Goal: Transaction & Acquisition: Purchase product/service

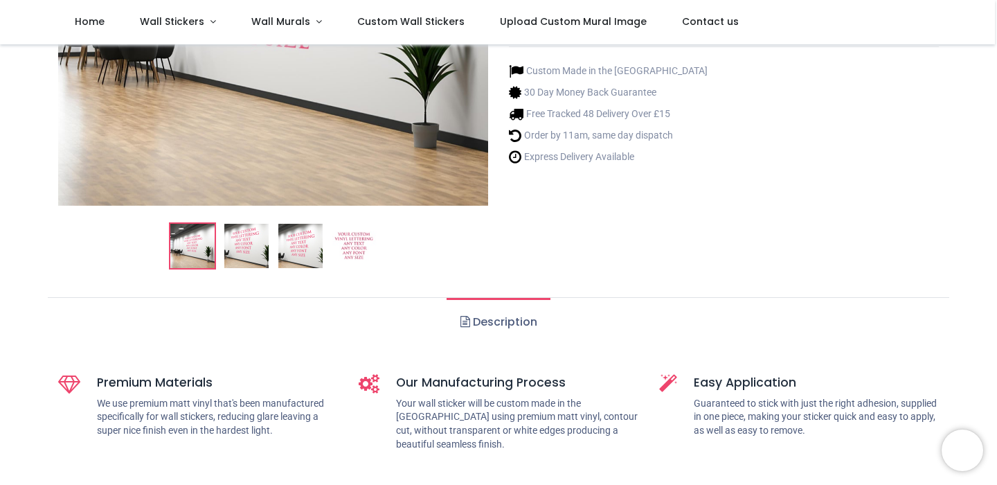
scroll to position [323, 0]
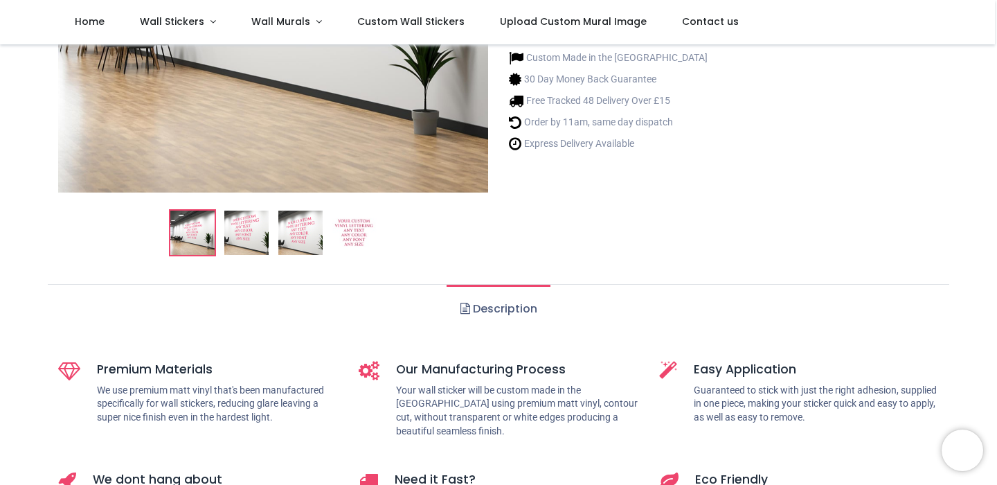
click at [354, 228] on img at bounding box center [354, 232] width 44 height 44
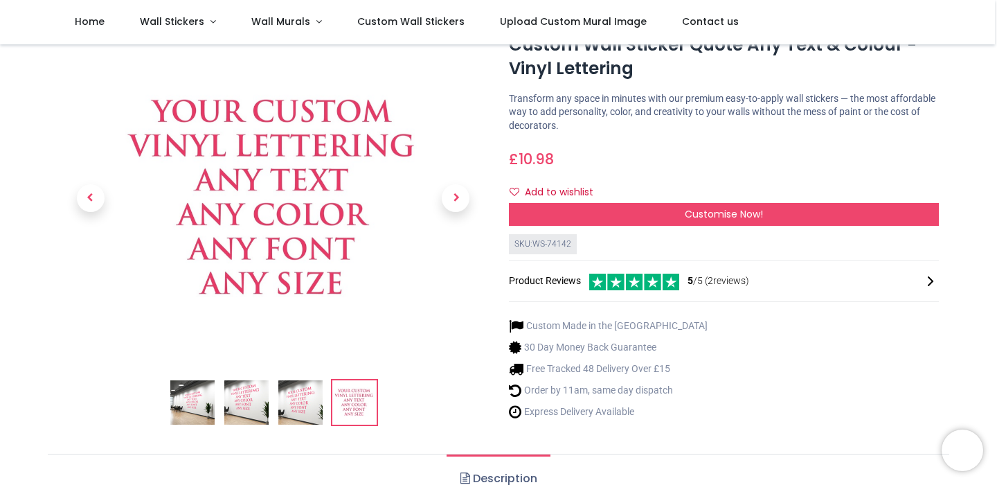
scroll to position [62, 0]
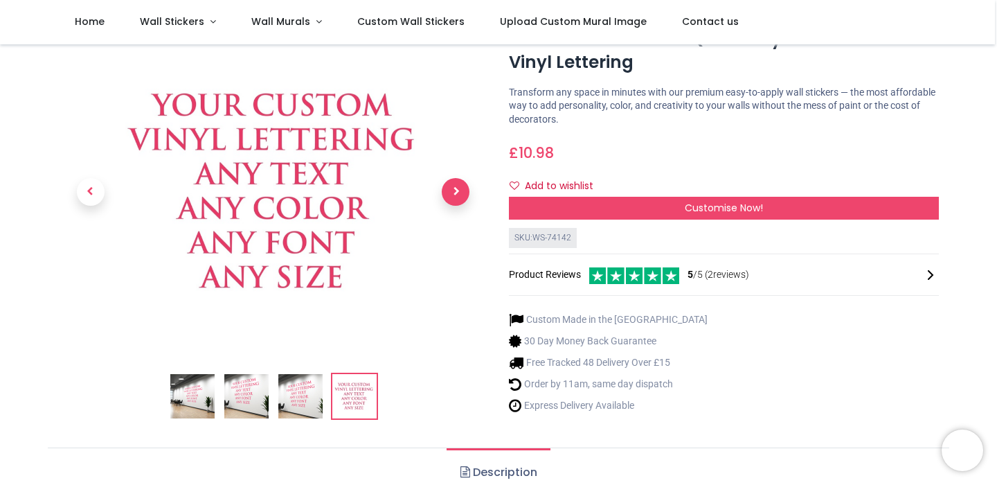
click at [462, 196] on span "Next" at bounding box center [456, 192] width 28 height 28
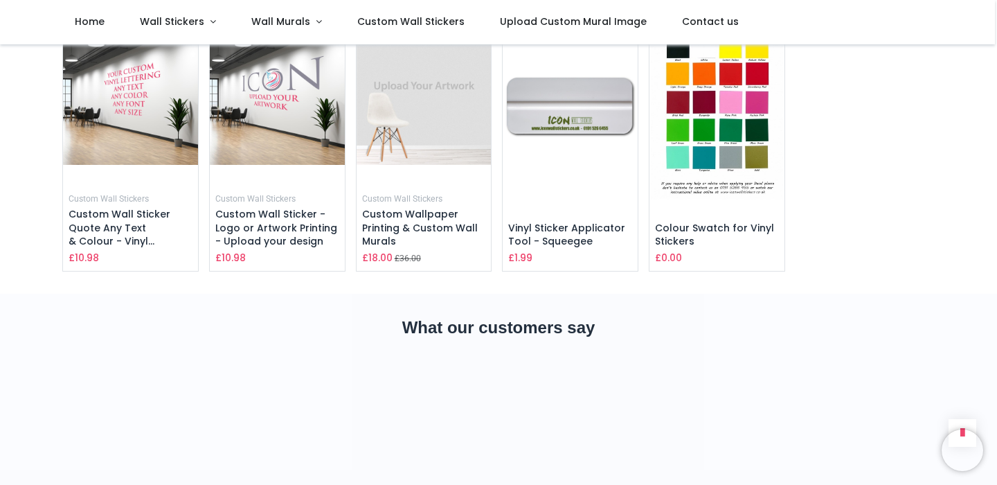
scroll to position [2068, 0]
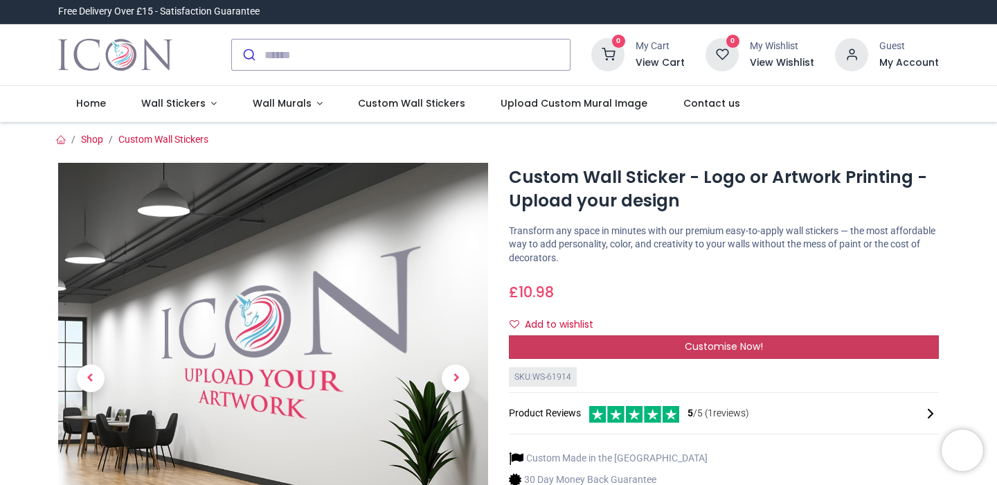
click at [638, 341] on div "Customise Now!" at bounding box center [724, 347] width 430 height 24
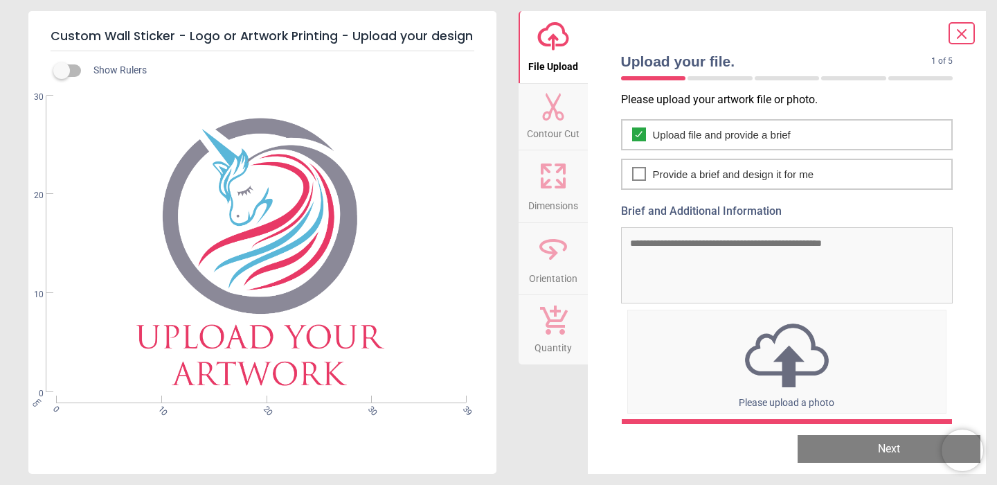
click at [260, 165] on div "cm 0 10 20 30 39 0 10 20 30" at bounding box center [260, 244] width 465 height 296
click at [553, 46] on icon at bounding box center [553, 42] width 10 height 16
click at [791, 379] on img at bounding box center [787, 355] width 318 height 72
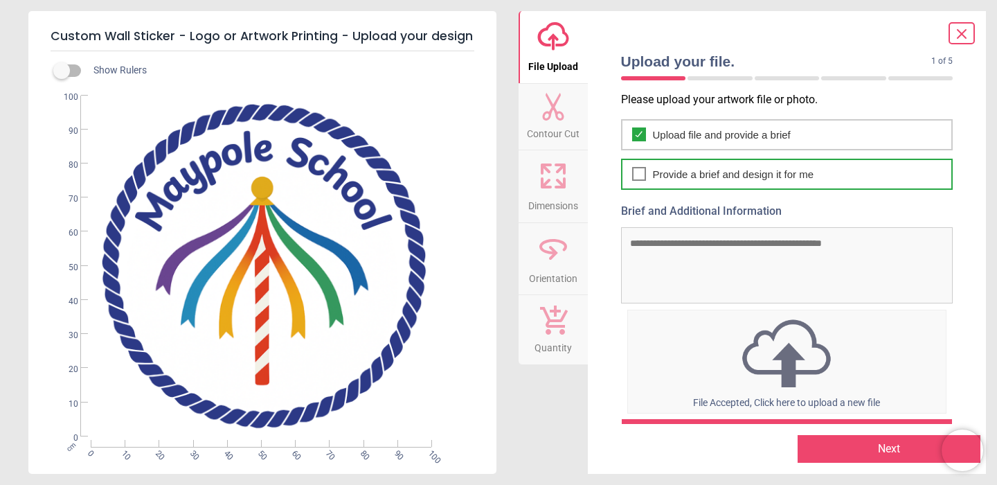
scroll to position [35, 0]
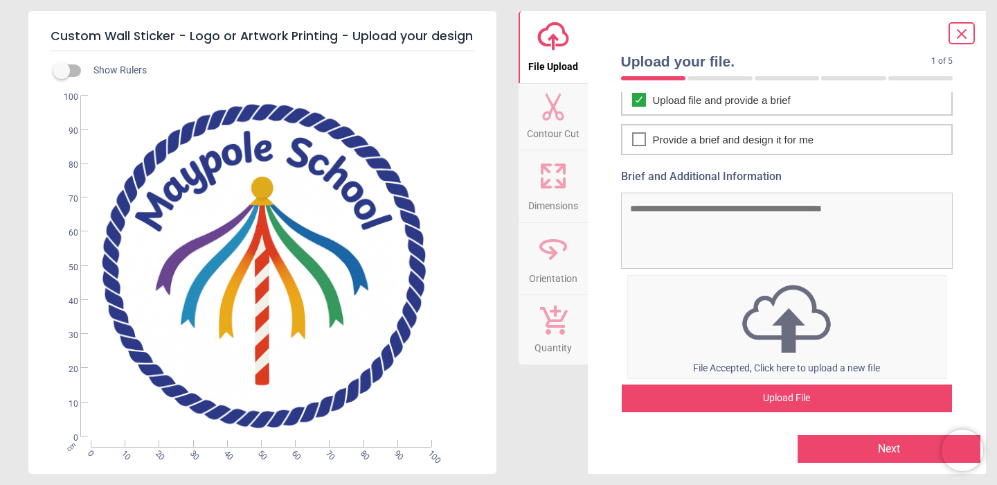
click at [561, 111] on icon at bounding box center [553, 107] width 28 height 28
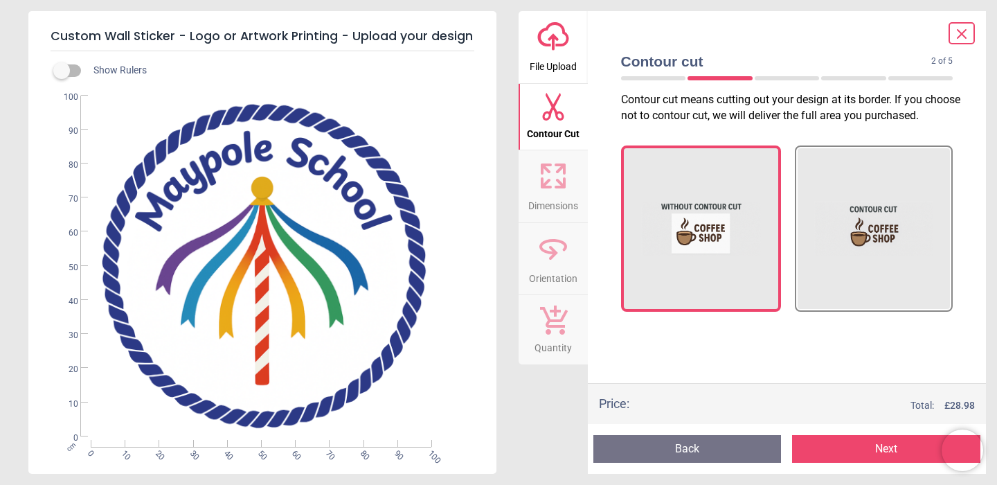
click at [558, 170] on icon at bounding box center [560, 169] width 8 height 8
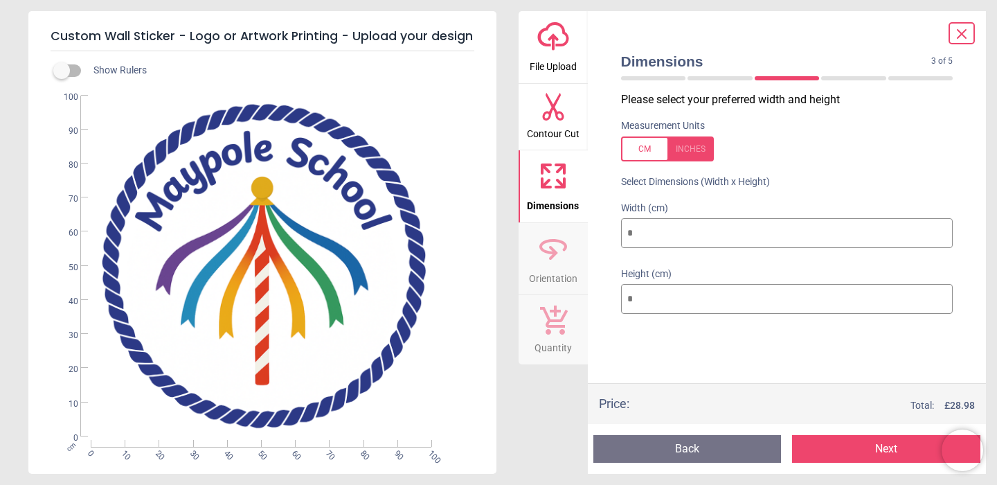
click at [557, 125] on span "Contour Cut" at bounding box center [553, 130] width 53 height 21
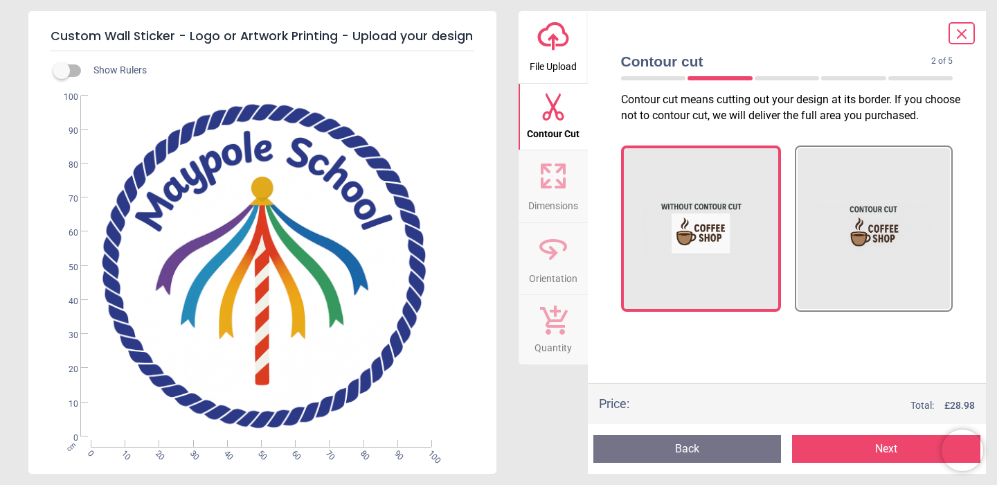
click at [556, 72] on span "File Upload" at bounding box center [553, 63] width 47 height 21
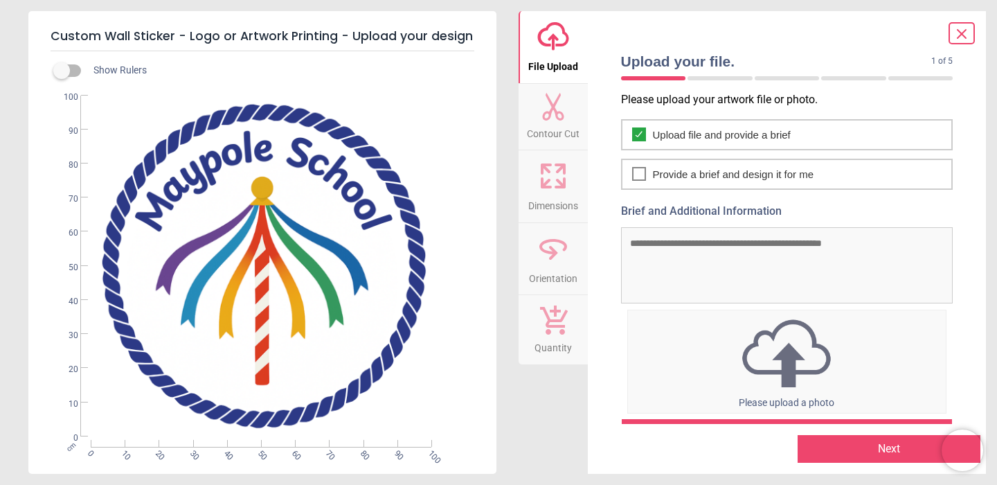
click at [567, 273] on span "Orientation" at bounding box center [553, 275] width 48 height 21
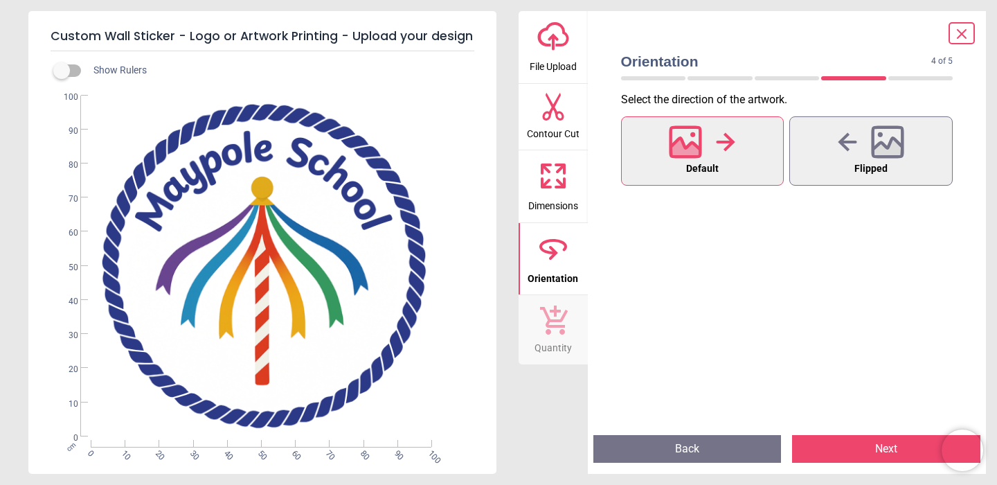
click at [559, 318] on icon at bounding box center [553, 319] width 29 height 30
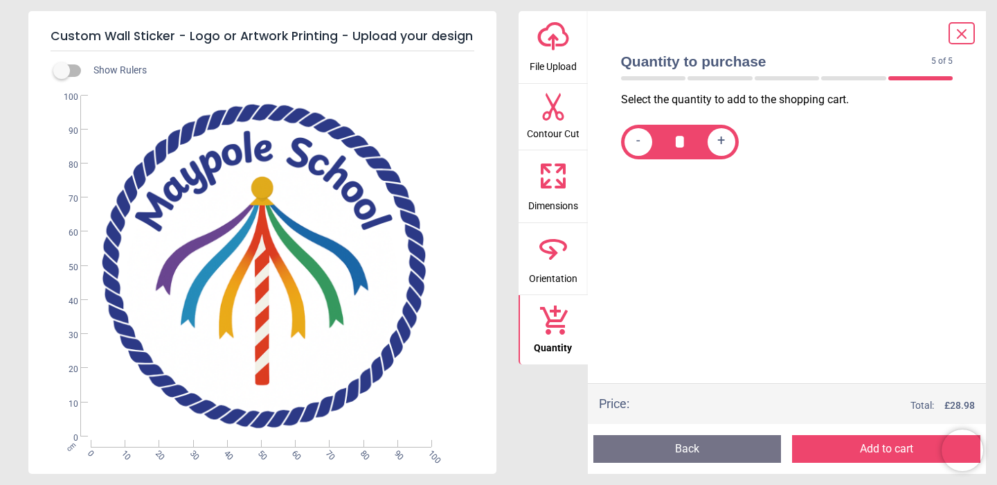
click at [554, 192] on span "Dimensions" at bounding box center [553, 202] width 50 height 21
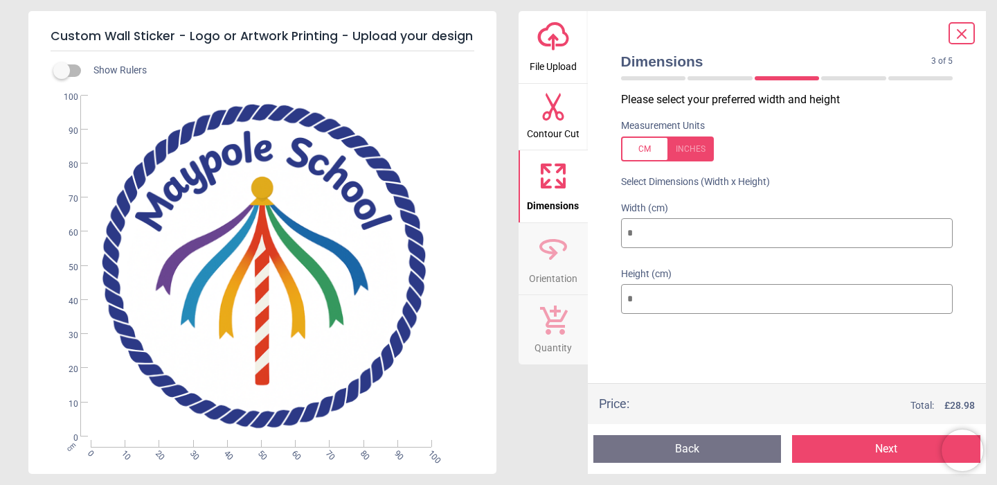
click at [550, 114] on icon at bounding box center [552, 107] width 21 height 28
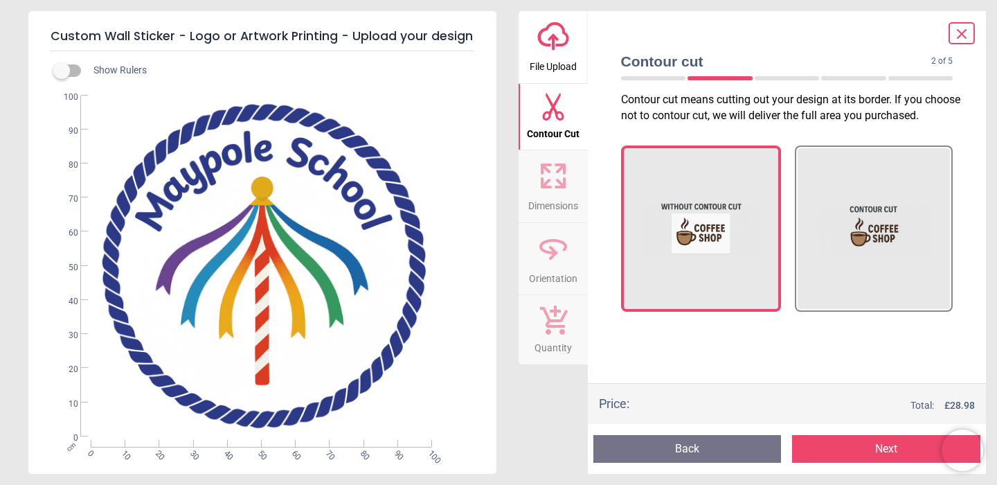
click at [555, 70] on span "File Upload" at bounding box center [553, 63] width 47 height 21
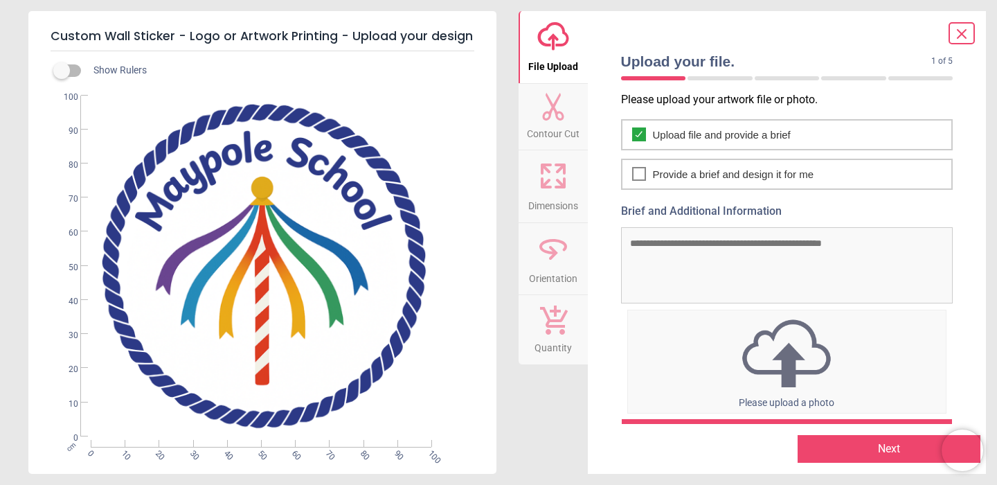
click at [855, 458] on button "Next" at bounding box center [889, 449] width 183 height 28
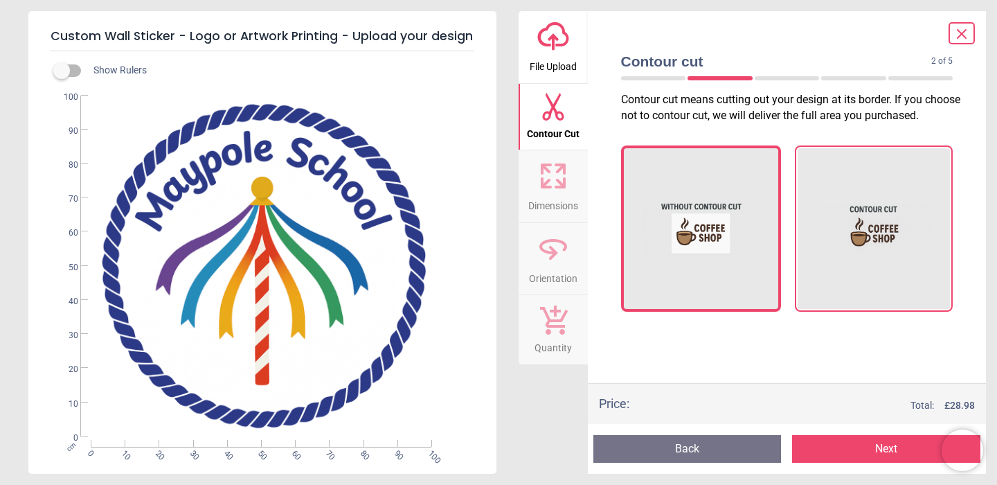
click at [894, 246] on img at bounding box center [874, 228] width 120 height 138
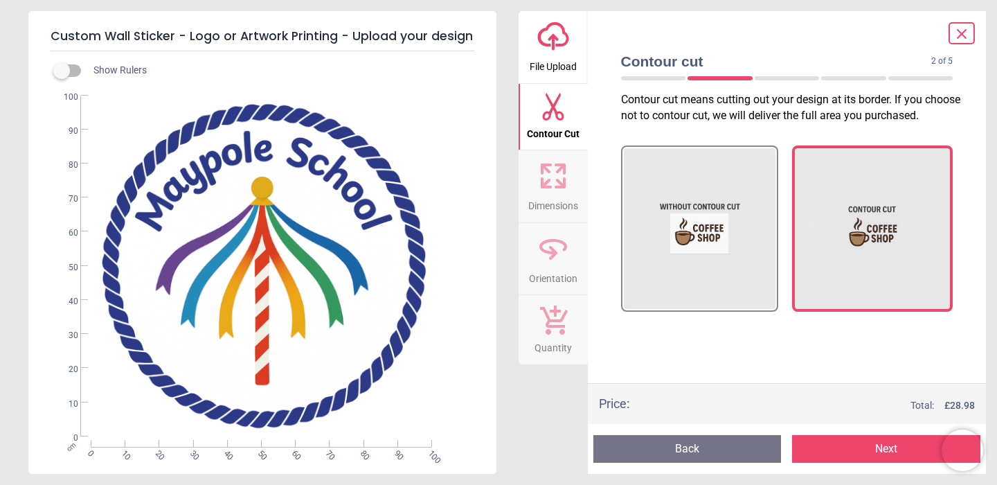
click at [546, 44] on icon at bounding box center [553, 35] width 30 height 24
